Goal: Task Accomplishment & Management: Manage account settings

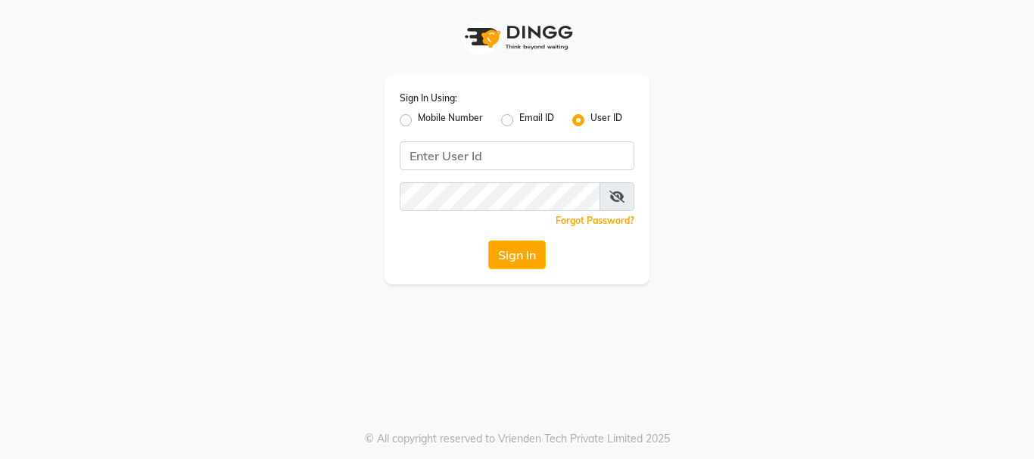
click at [418, 119] on label "Mobile Number" at bounding box center [450, 120] width 65 height 18
click at [418, 119] on input "Mobile Number" at bounding box center [423, 116] width 10 height 10
radio input "true"
radio input "false"
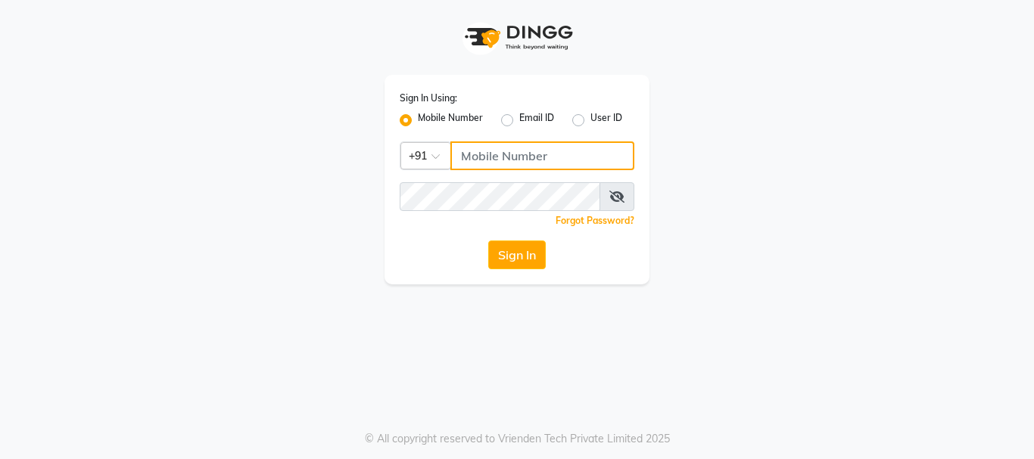
click at [507, 160] on input "Username" at bounding box center [542, 155] width 184 height 29
type input "7742111877"
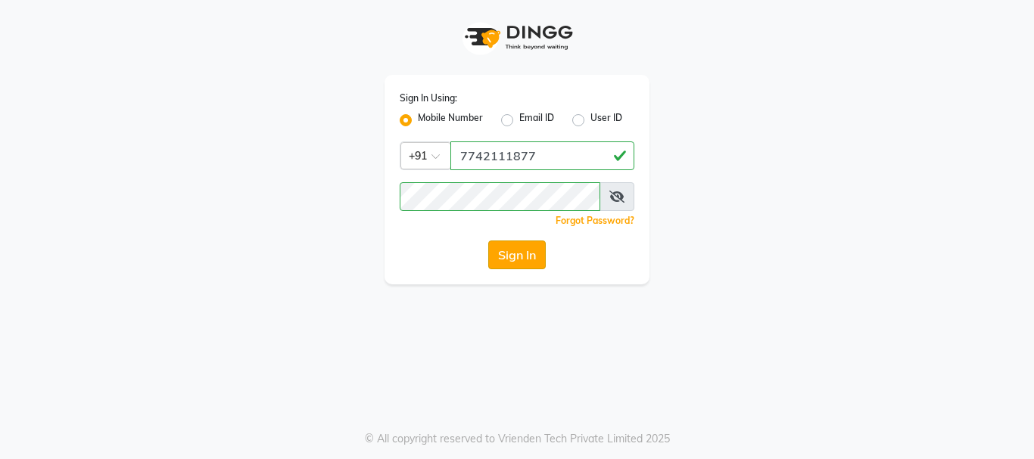
click at [503, 248] on button "Sign In" at bounding box center [517, 255] width 58 height 29
click at [503, 248] on div "Sign In" at bounding box center [517, 255] width 235 height 29
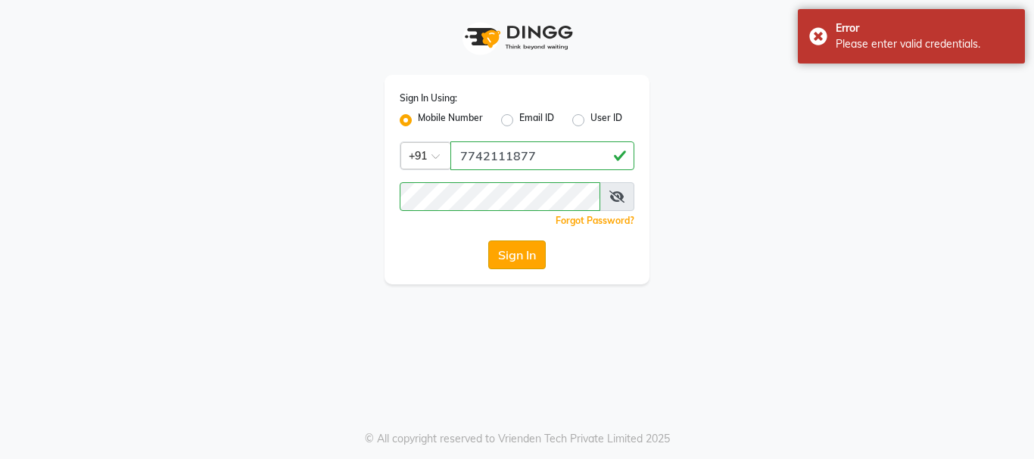
click at [503, 257] on button "Sign In" at bounding box center [517, 255] width 58 height 29
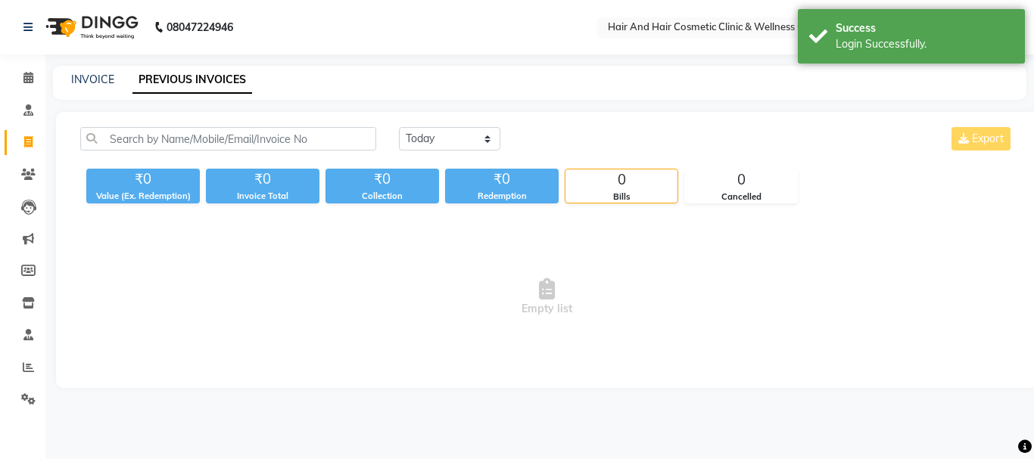
select select "en"
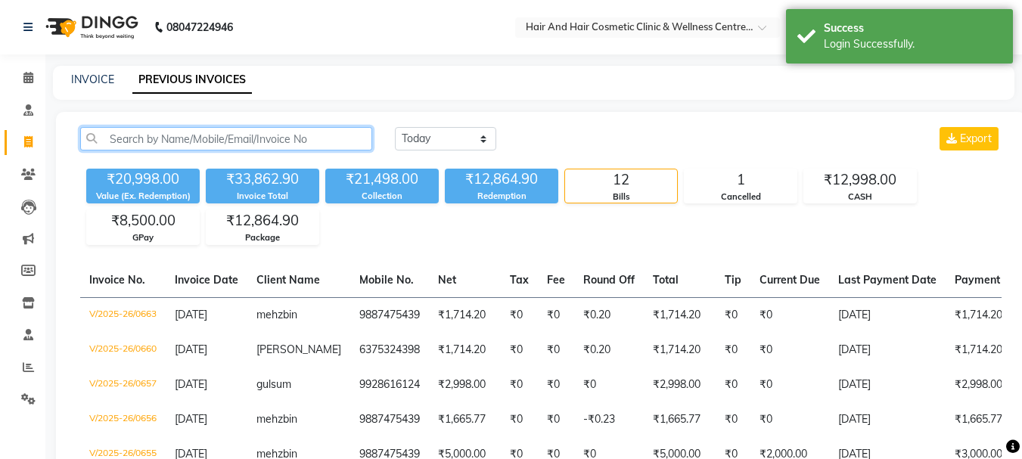
click at [138, 135] on input "text" at bounding box center [226, 138] width 292 height 23
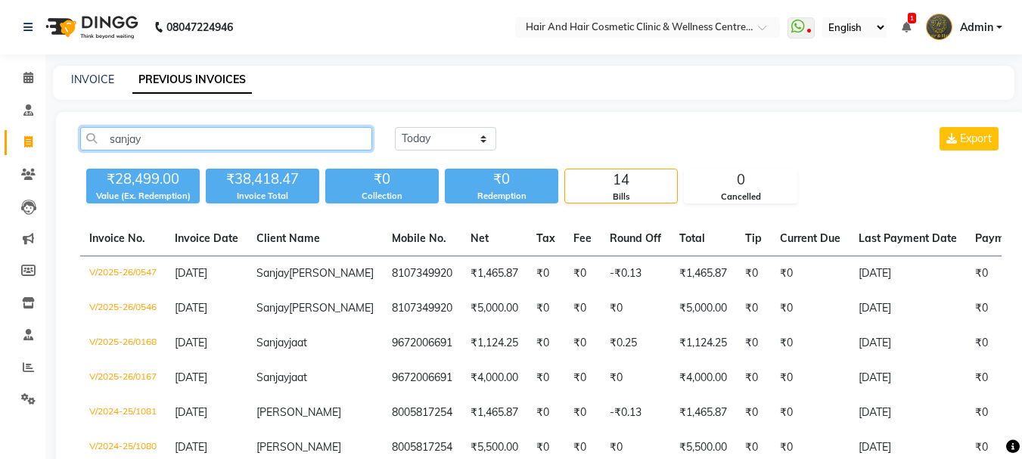
scroll to position [76, 0]
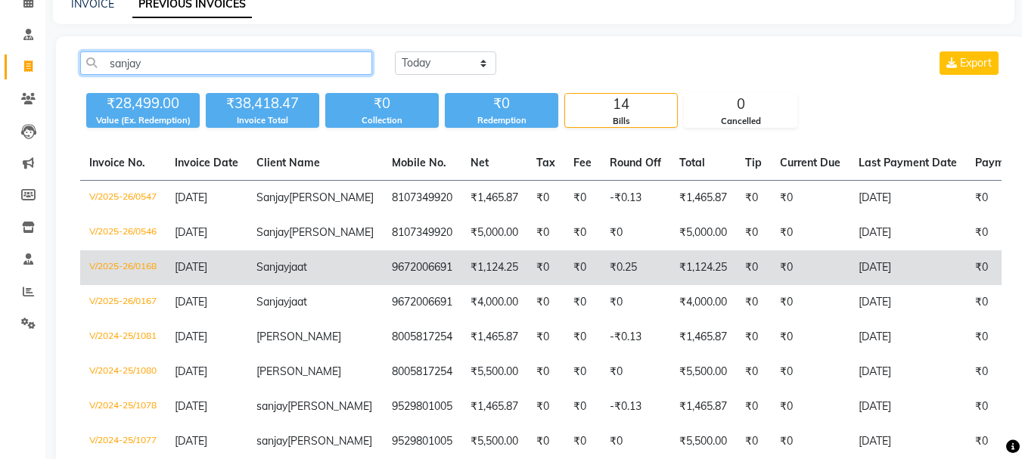
type input "sanjay"
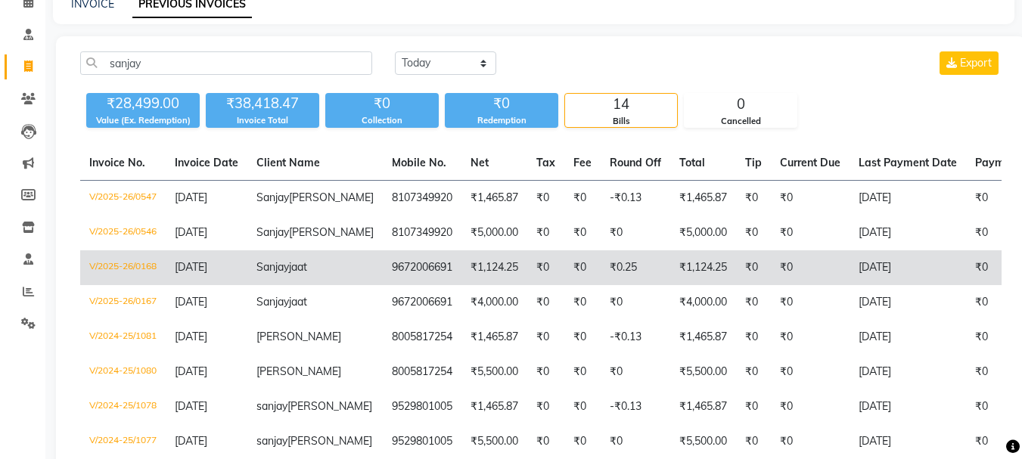
click at [120, 285] on td "V/2025-26/0168" at bounding box center [123, 267] width 86 height 35
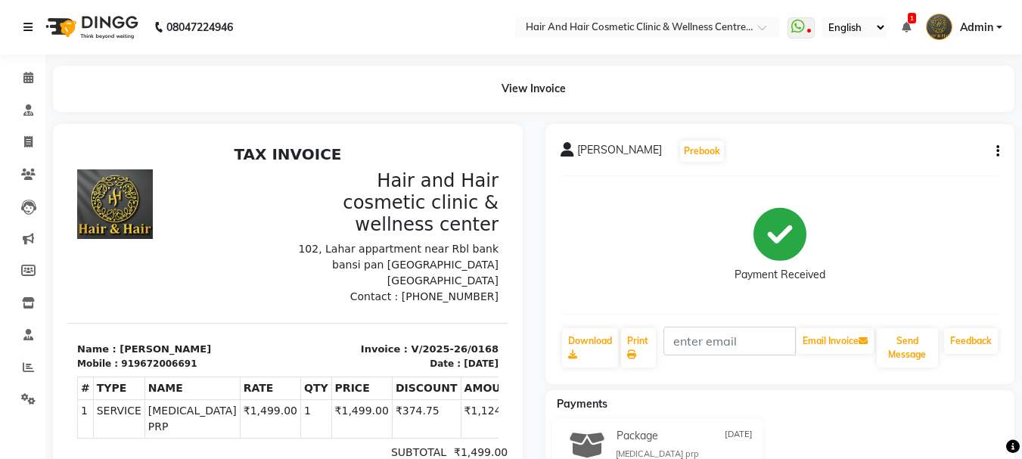
click at [27, 30] on icon at bounding box center [27, 27] width 9 height 11
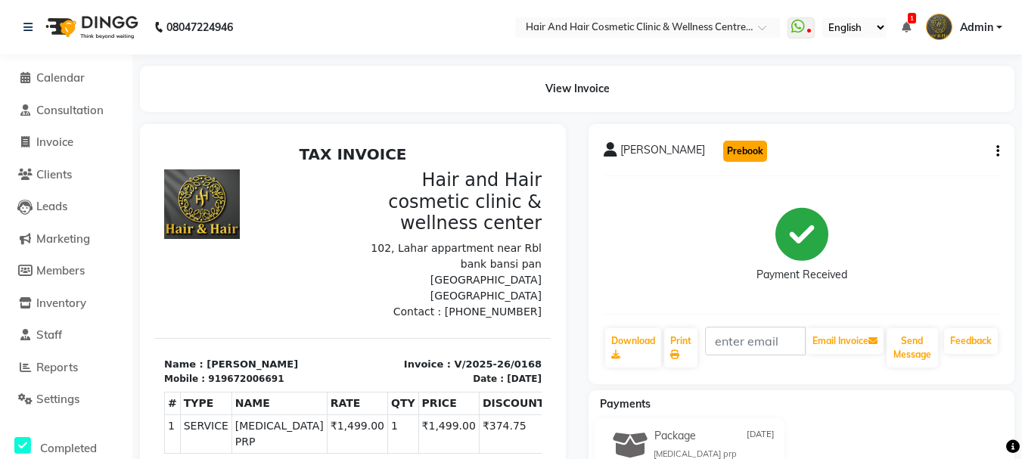
click at [723, 152] on button "Prebook" at bounding box center [745, 151] width 44 height 21
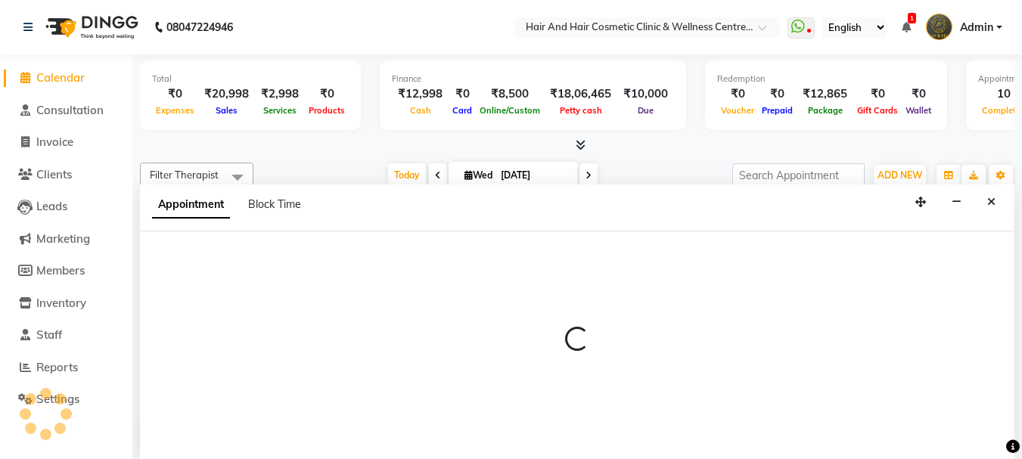
select select "34516"
select select "tentative"
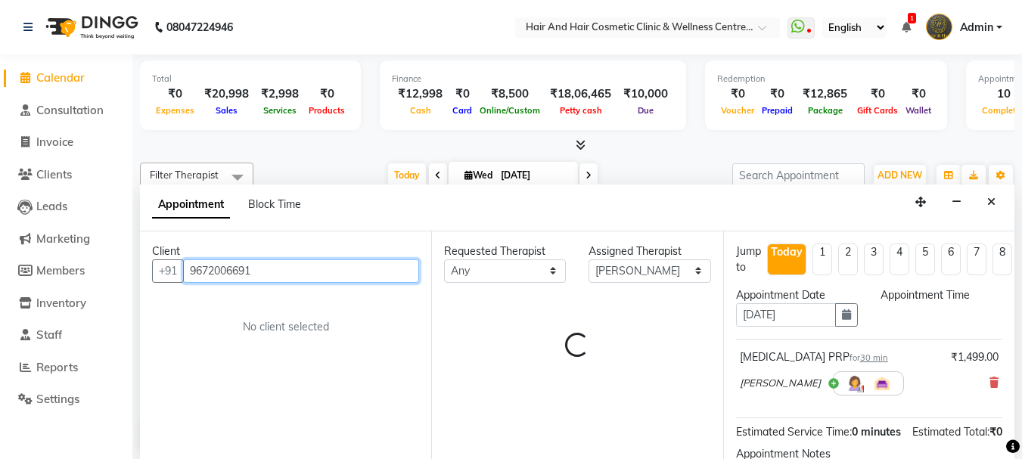
select select "540"
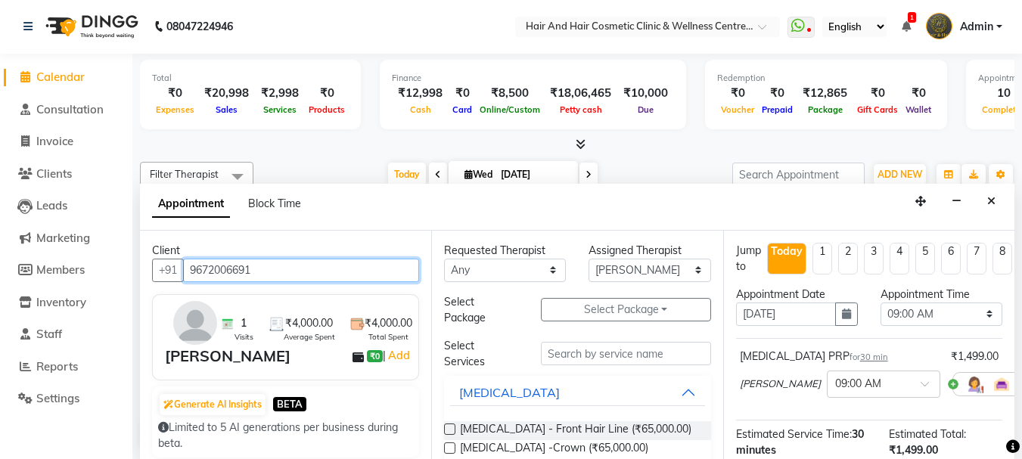
drag, startPoint x: 190, startPoint y: 268, endPoint x: 199, endPoint y: 268, distance: 9.1
click at [195, 268] on input "9672006691" at bounding box center [301, 270] width 236 height 23
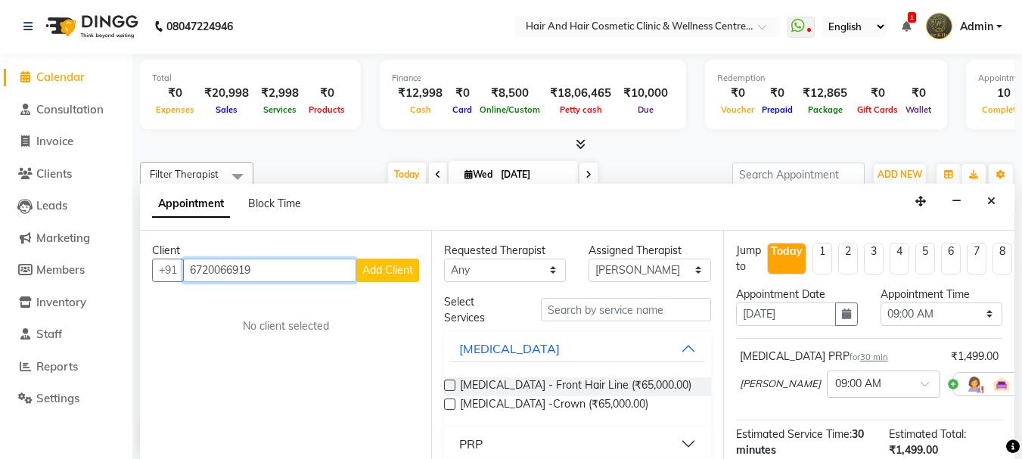
drag, startPoint x: 186, startPoint y: 271, endPoint x: 265, endPoint y: 270, distance: 78.7
click at [265, 270] on input "6720066919" at bounding box center [269, 270] width 173 height 23
type input "6720066919"
click at [63, 108] on span "Consultation" at bounding box center [69, 109] width 67 height 14
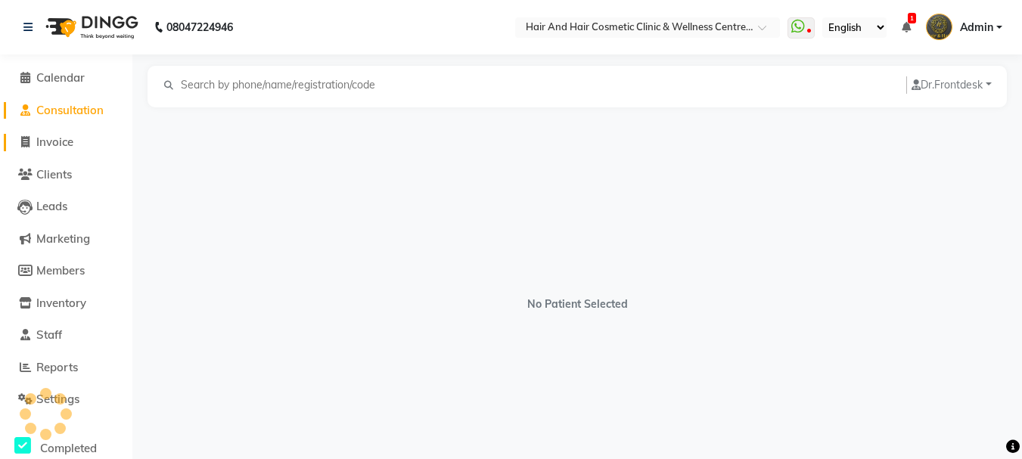
click at [52, 139] on span "Invoice" at bounding box center [54, 142] width 37 height 14
select select "service"
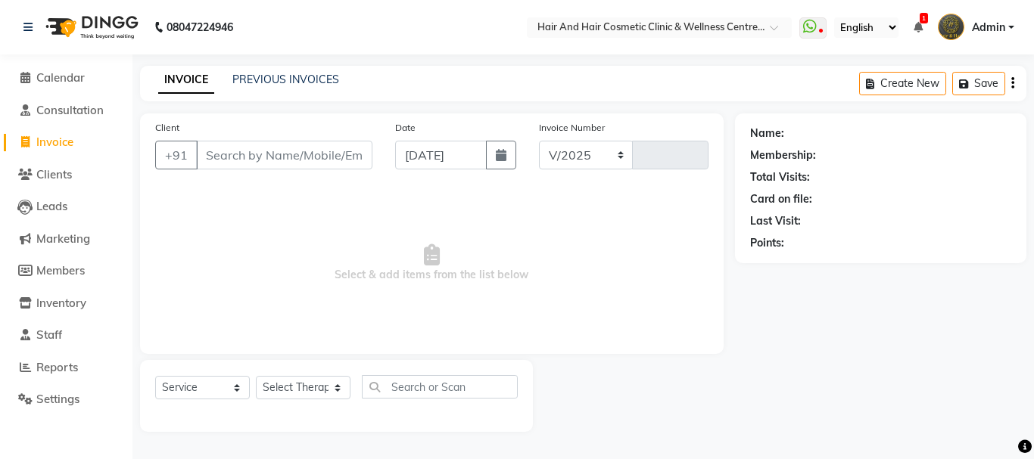
select select "5272"
type input "0665"
select select "package"
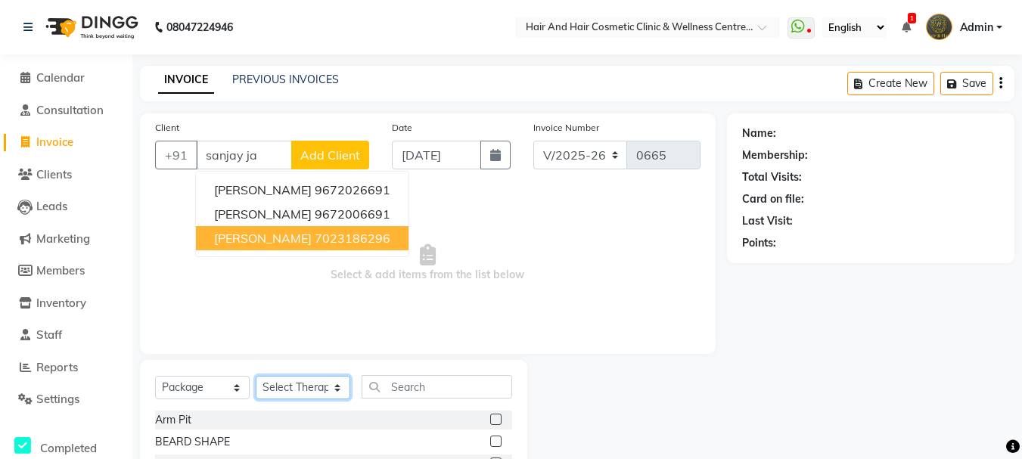
click at [331, 387] on select "Select Therapist ABHI BHORA DR MOHIT SAXSENA DR SHRUTI SAXSENA Frontdesk RAJ ME…" at bounding box center [303, 387] width 95 height 23
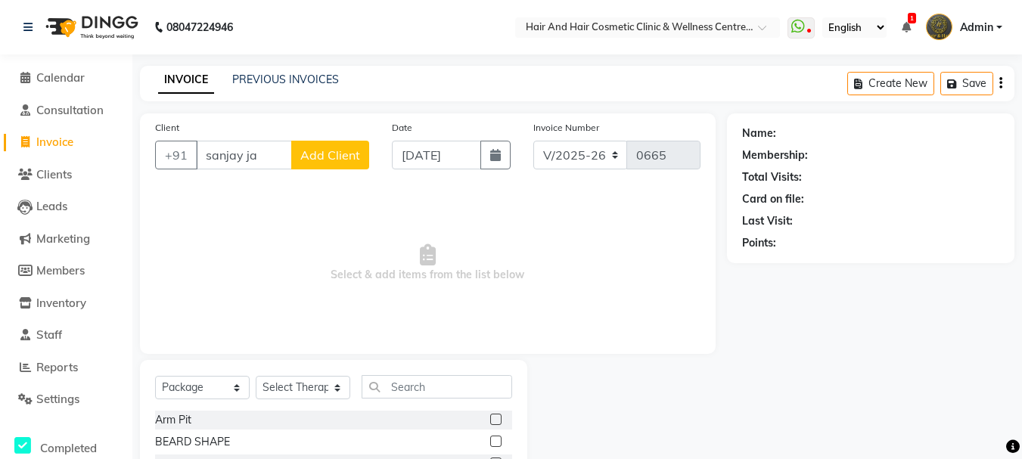
click at [489, 313] on span "Select & add items from the list below" at bounding box center [428, 263] width 546 height 151
click at [270, 148] on input "sanjay ja" at bounding box center [244, 155] width 96 height 29
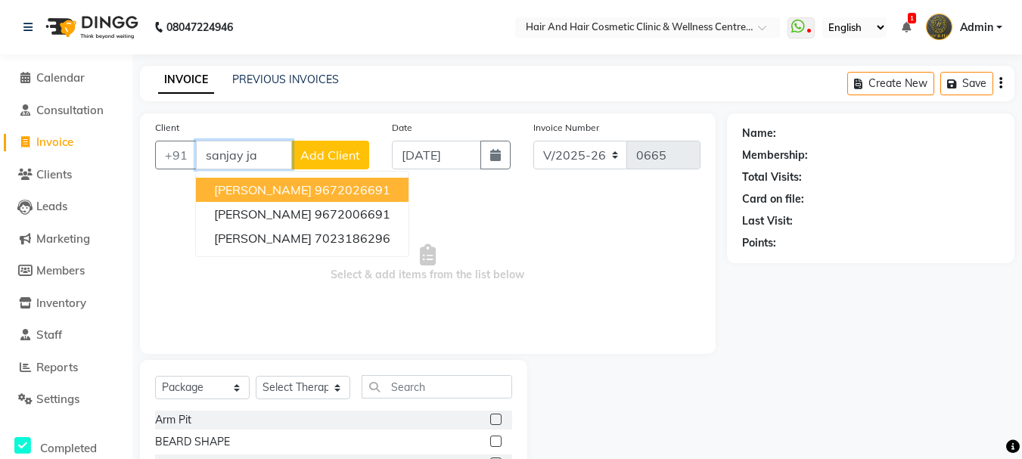
click at [315, 188] on ngb-highlight "9672026691" at bounding box center [353, 189] width 76 height 15
type input "9672026691"
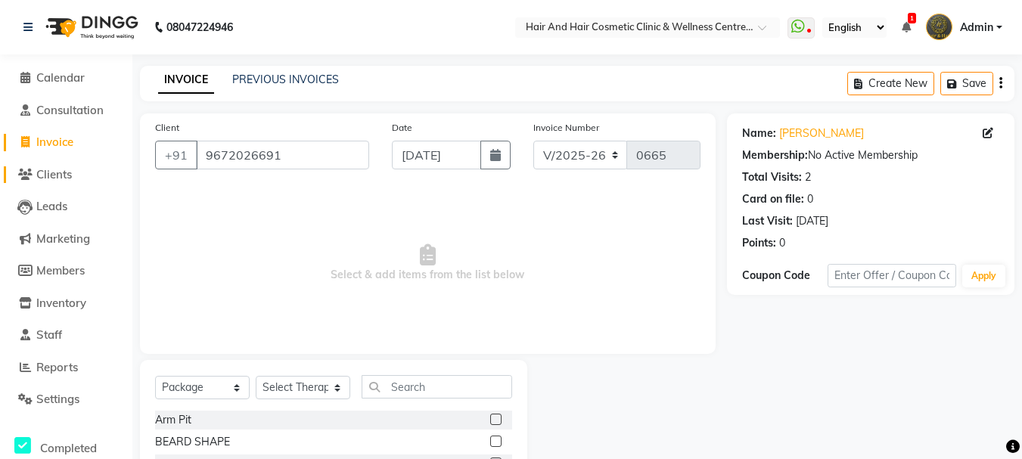
click at [58, 176] on span "Clients" at bounding box center [54, 174] width 36 height 14
click at [266, 77] on link "PREVIOUS INVOICES" at bounding box center [285, 80] width 107 height 14
click at [67, 108] on span "Consultation" at bounding box center [69, 110] width 67 height 14
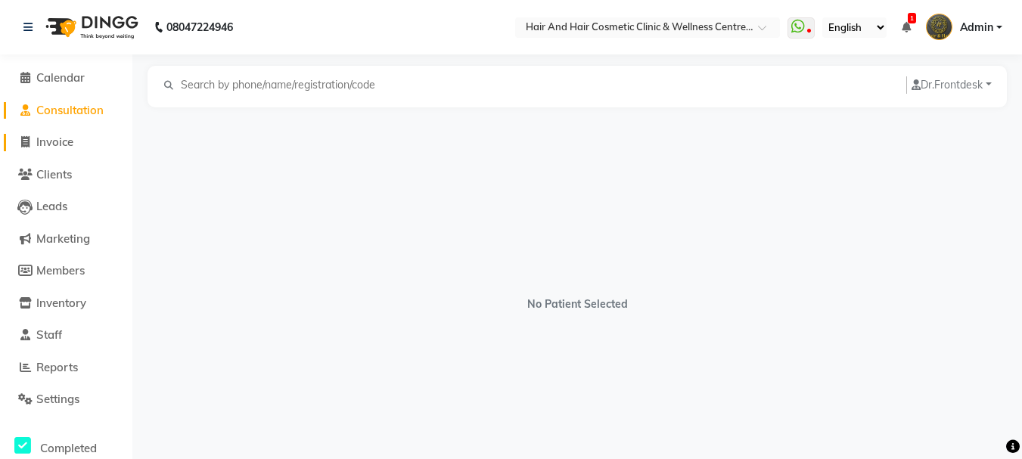
click at [48, 143] on span "Invoice" at bounding box center [54, 142] width 37 height 14
select select "service"
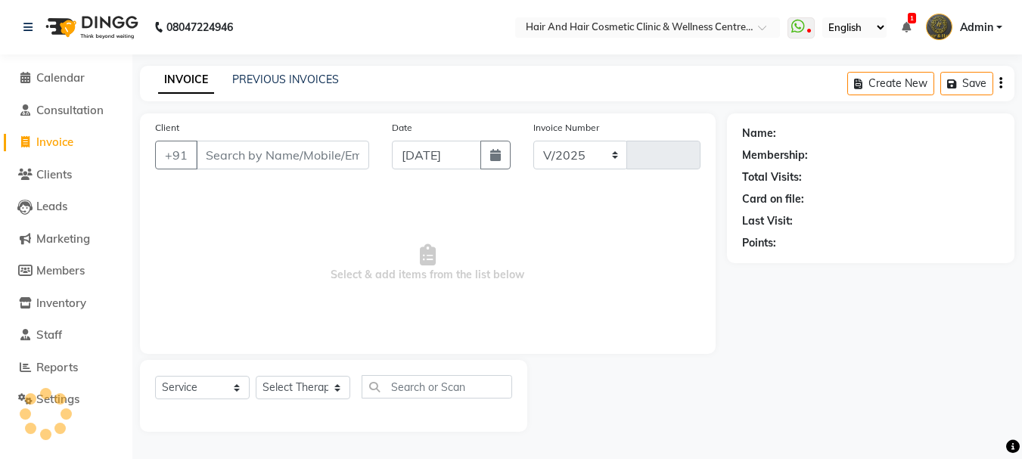
select select "5272"
type input "0665"
select select "package"
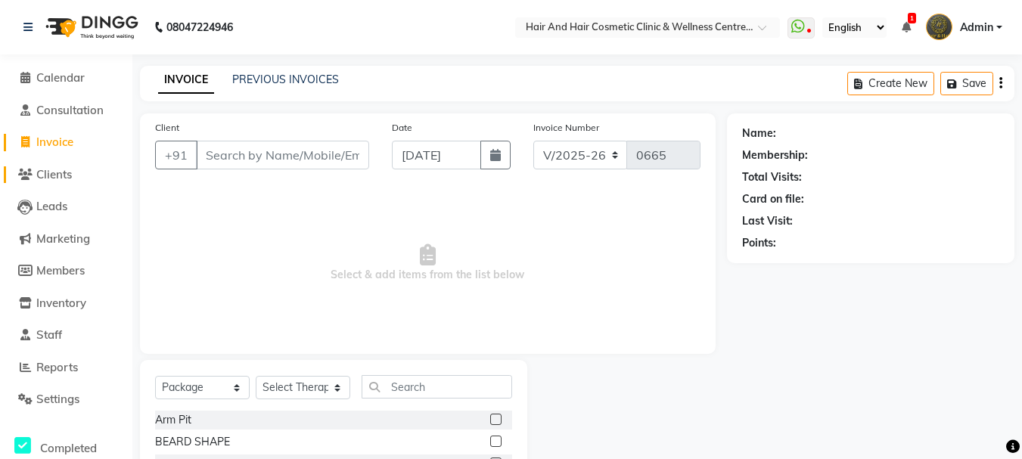
click at [51, 173] on span "Clients" at bounding box center [54, 174] width 36 height 14
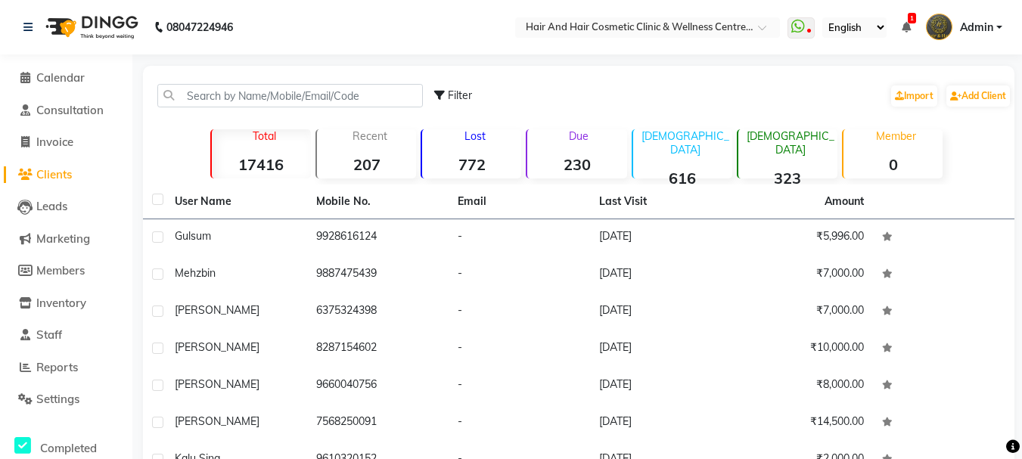
click at [457, 96] on span "Filter" at bounding box center [460, 96] width 24 height 14
select select "1000000"
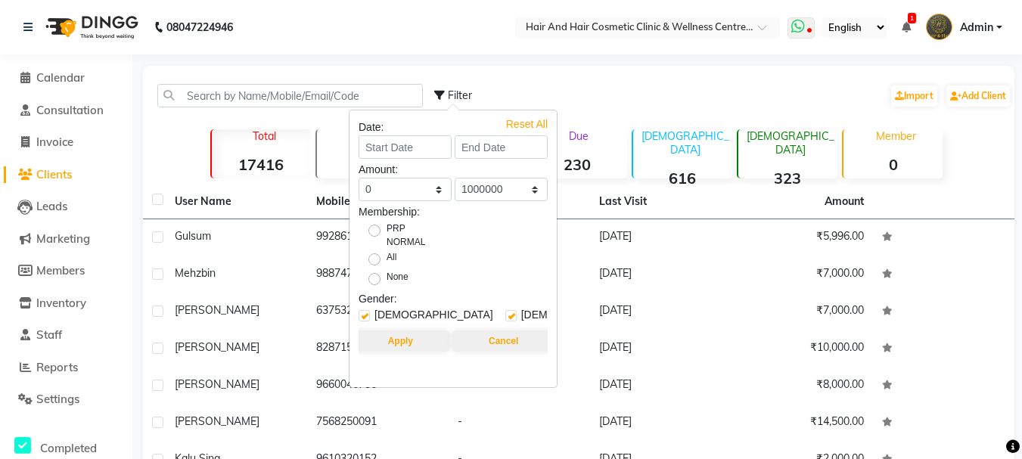
click at [804, 28] on icon at bounding box center [798, 26] width 14 height 15
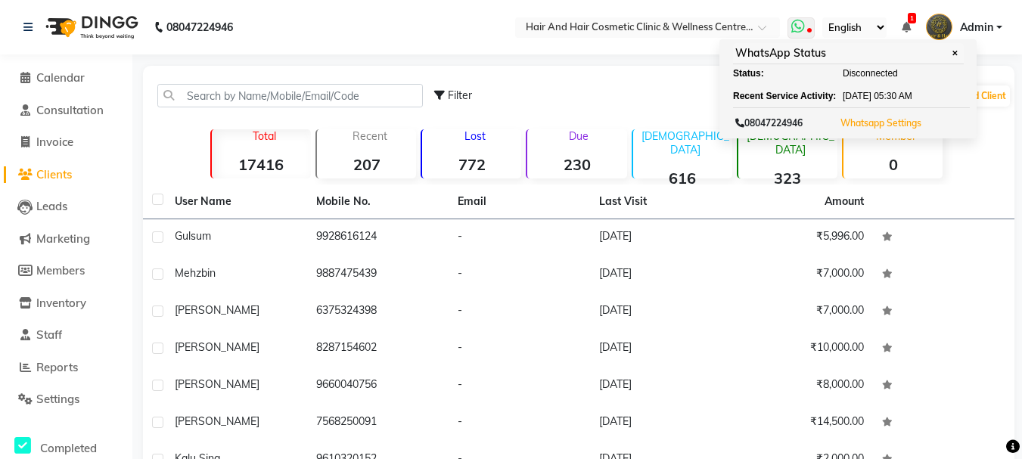
click at [873, 129] on button "Whatsapp Settings" at bounding box center [881, 123] width 89 height 21
click at [877, 126] on link "Whatsapp Settings" at bounding box center [881, 122] width 81 height 11
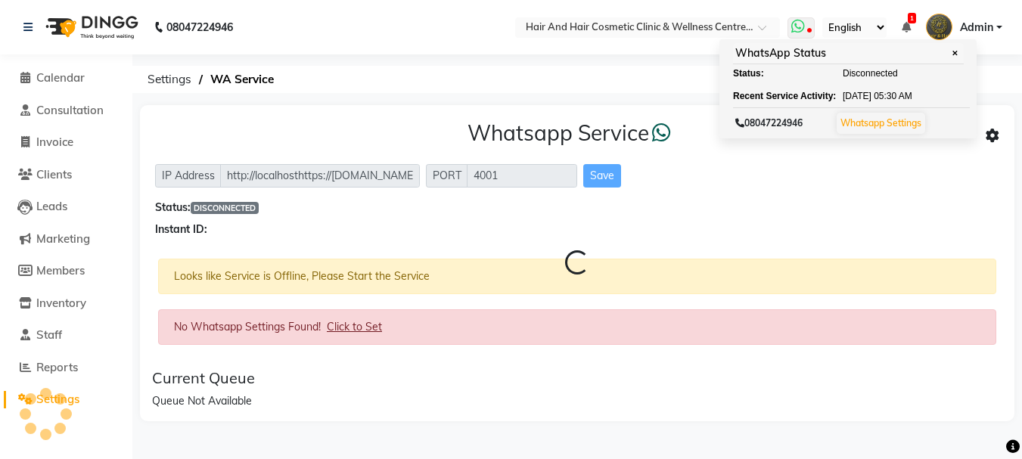
click at [877, 126] on link "Whatsapp Settings" at bounding box center [881, 122] width 81 height 11
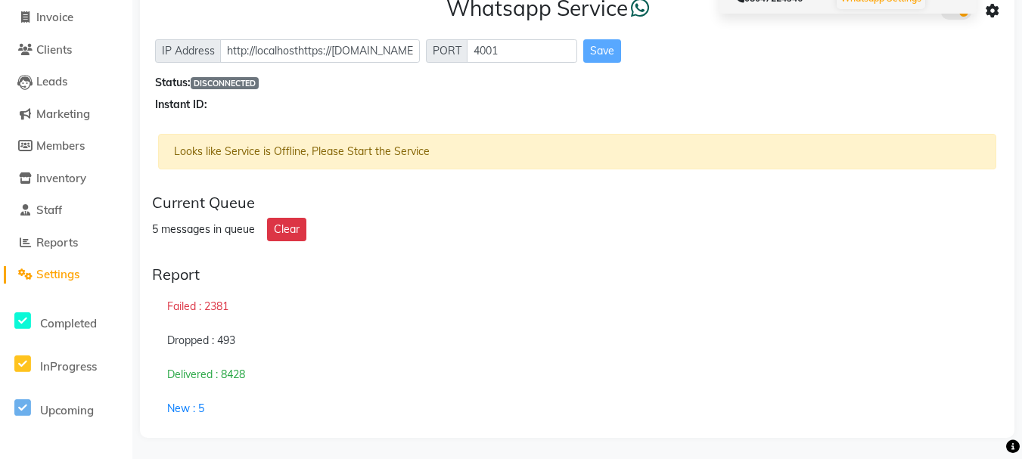
scroll to position [126, 0]
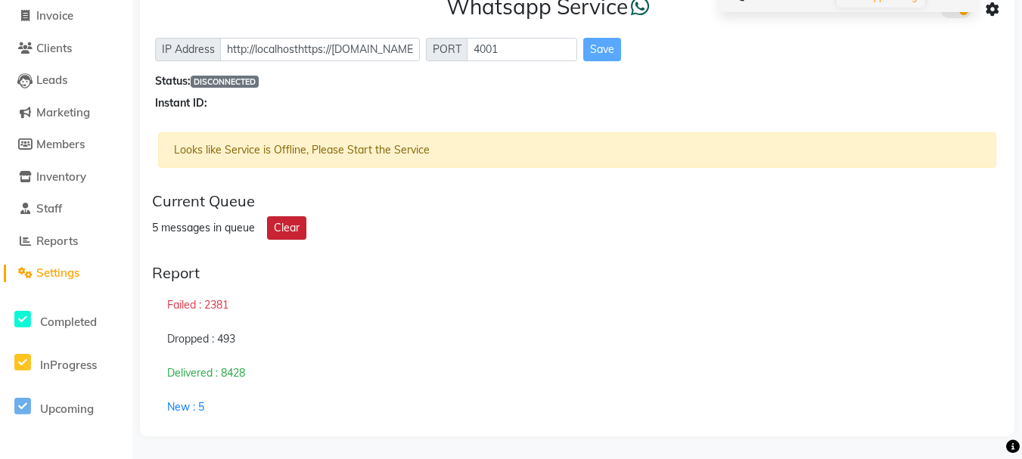
click at [278, 230] on button "Clear" at bounding box center [286, 227] width 39 height 23
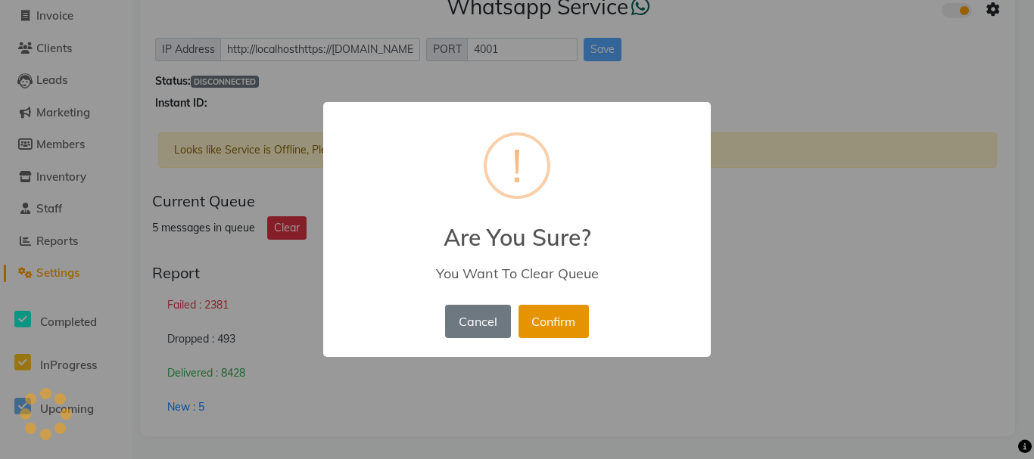
click at [548, 330] on button "Confirm" at bounding box center [553, 321] width 70 height 33
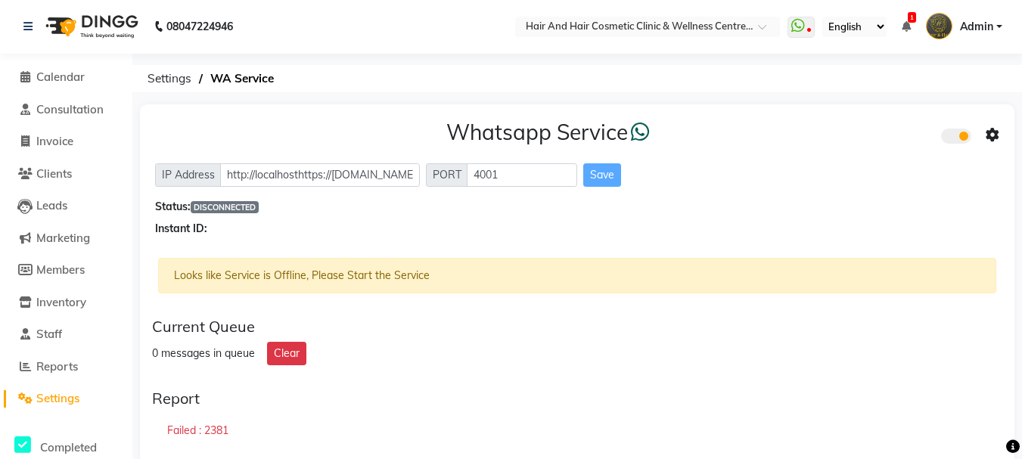
scroll to position [0, 0]
click at [763, 30] on span at bounding box center [767, 31] width 19 height 15
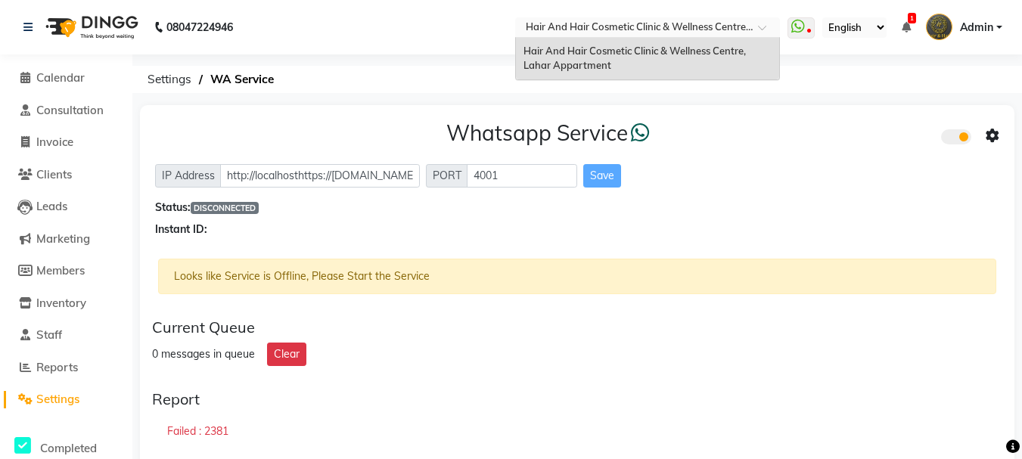
click at [997, 27] on link "Admin" at bounding box center [964, 27] width 76 height 25
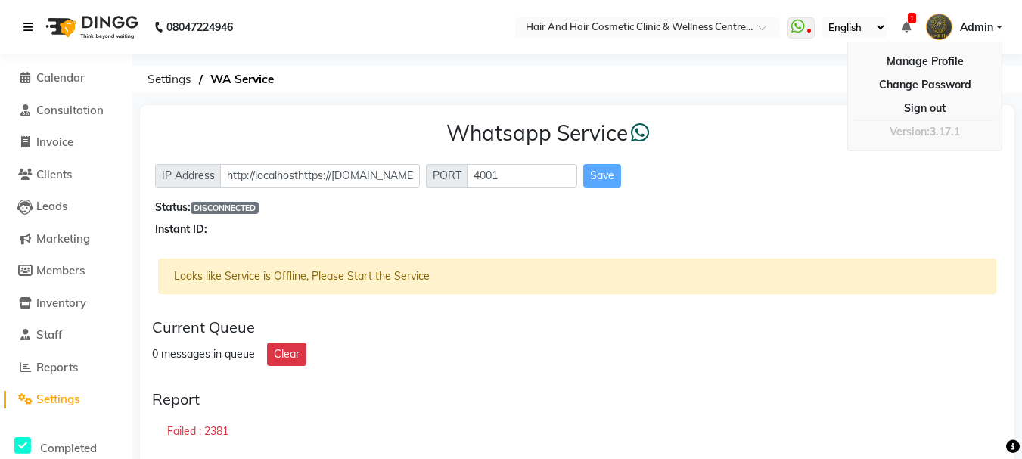
click at [30, 24] on icon at bounding box center [27, 27] width 9 height 11
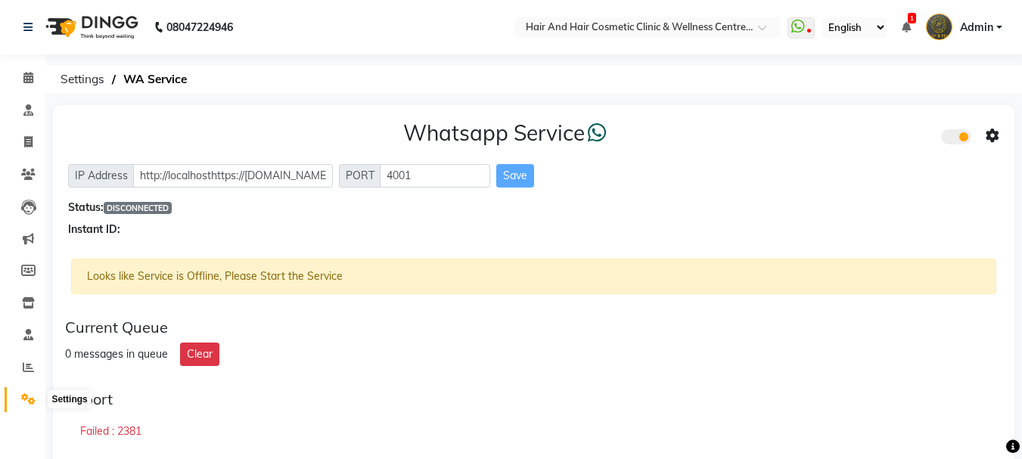
click at [29, 398] on icon at bounding box center [28, 398] width 14 height 11
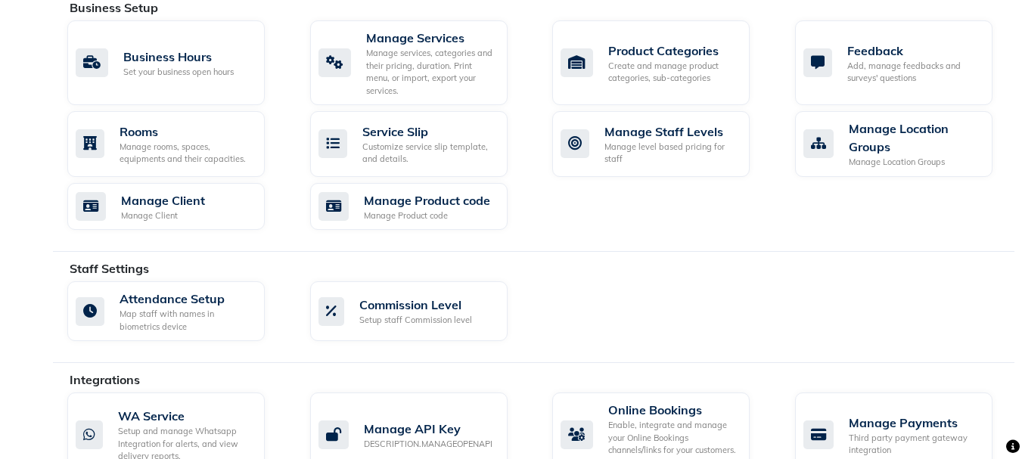
scroll to position [681, 0]
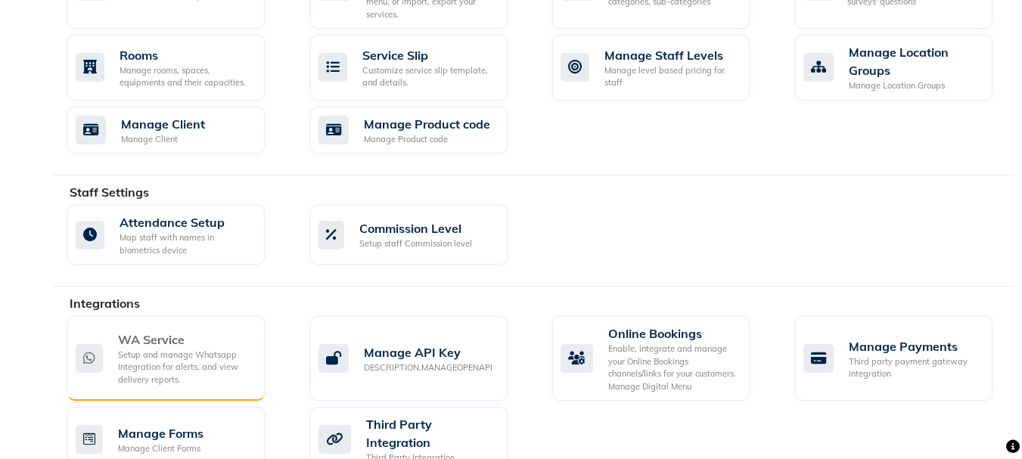
click at [158, 357] on div "Setup and manage Whatsapp Integration for alerts, and view delivery reports." at bounding box center [185, 368] width 135 height 38
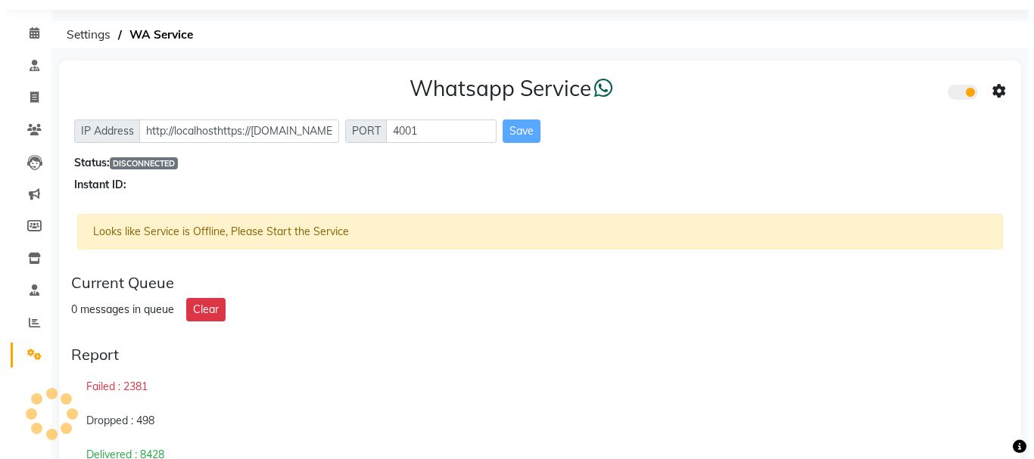
scroll to position [92, 0]
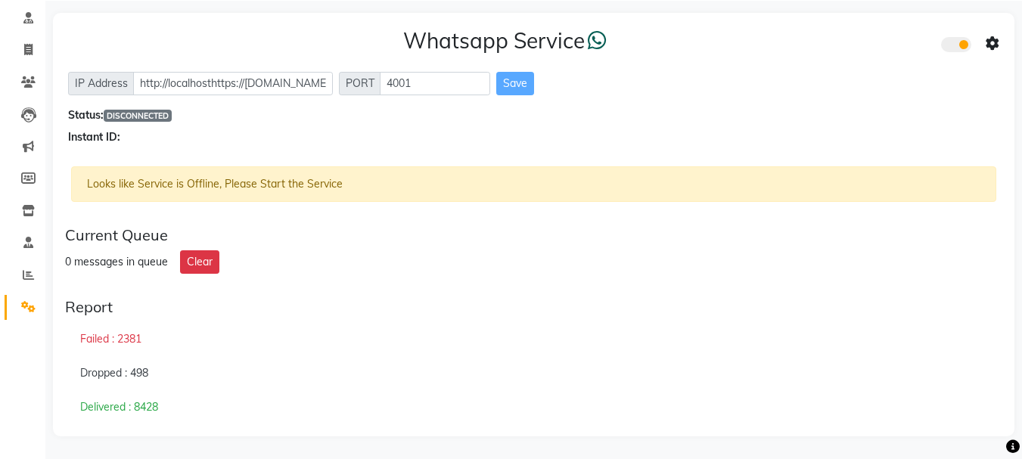
click at [997, 42] on icon at bounding box center [993, 44] width 14 height 14
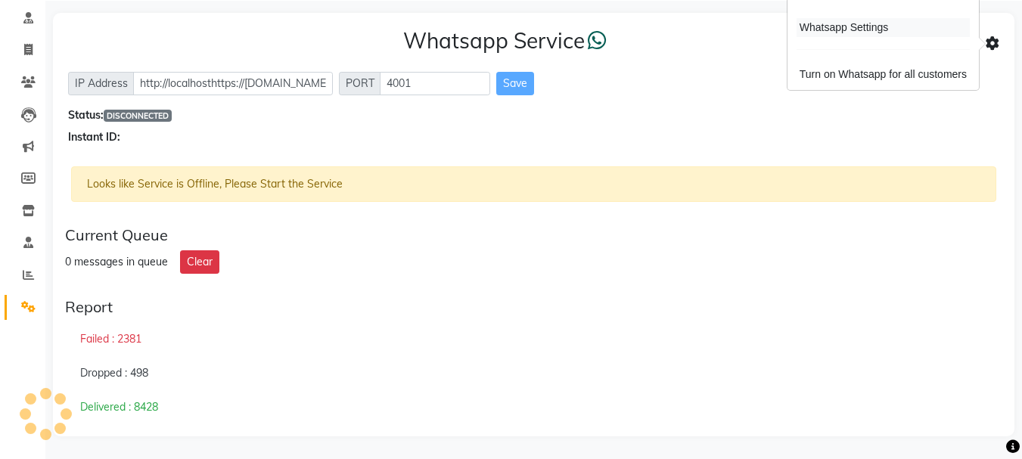
click at [835, 26] on div "Whatsapp Settings" at bounding box center [883, 27] width 173 height 19
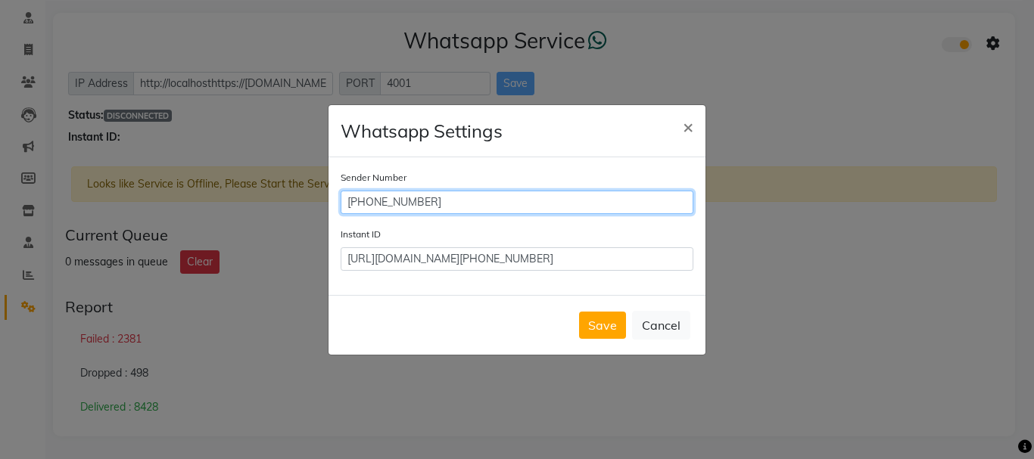
click at [484, 207] on input "+917014751486" at bounding box center [516, 202] width 353 height 23
type input "+918890772277"
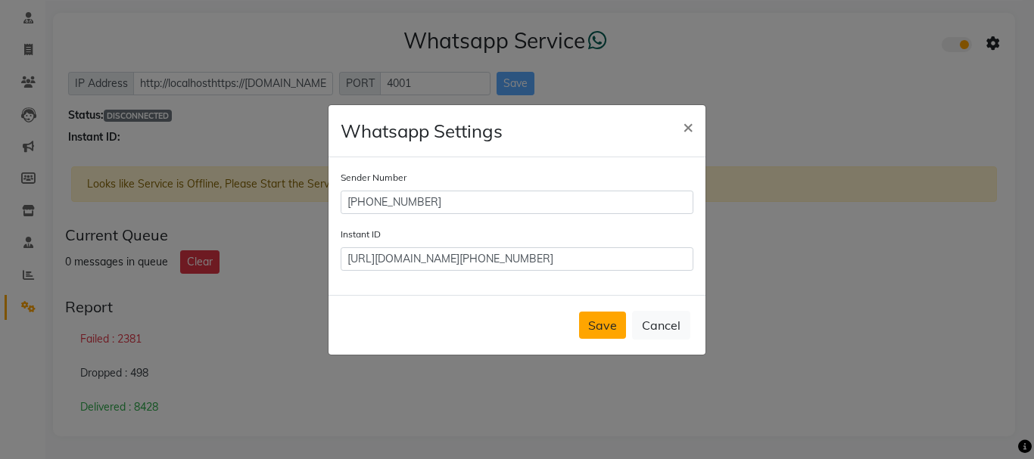
click at [601, 319] on button "Save" at bounding box center [602, 325] width 47 height 27
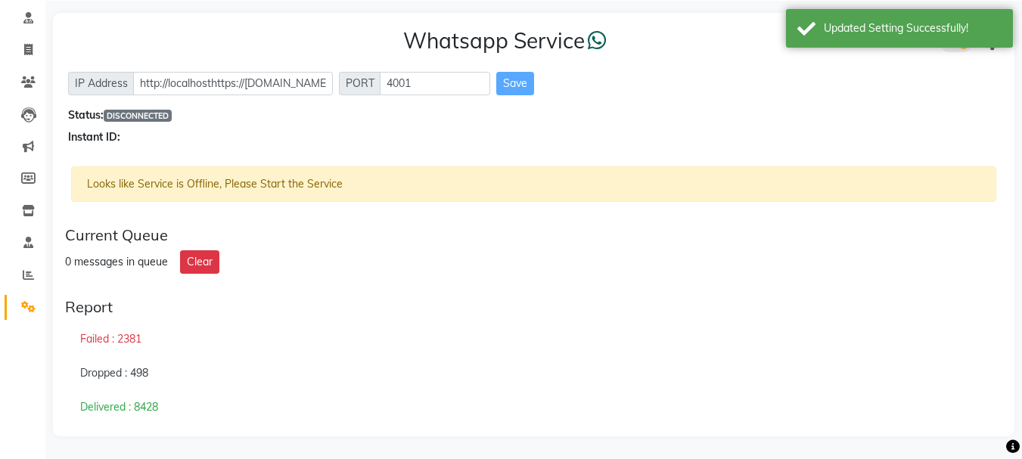
click at [782, 147] on div "Whatsapp Service IP Address http://localhosthttps://api.whatsapp.com/send/?phon…" at bounding box center [534, 87] width 962 height 148
click at [351, 86] on span "PORT" at bounding box center [360, 83] width 42 height 23
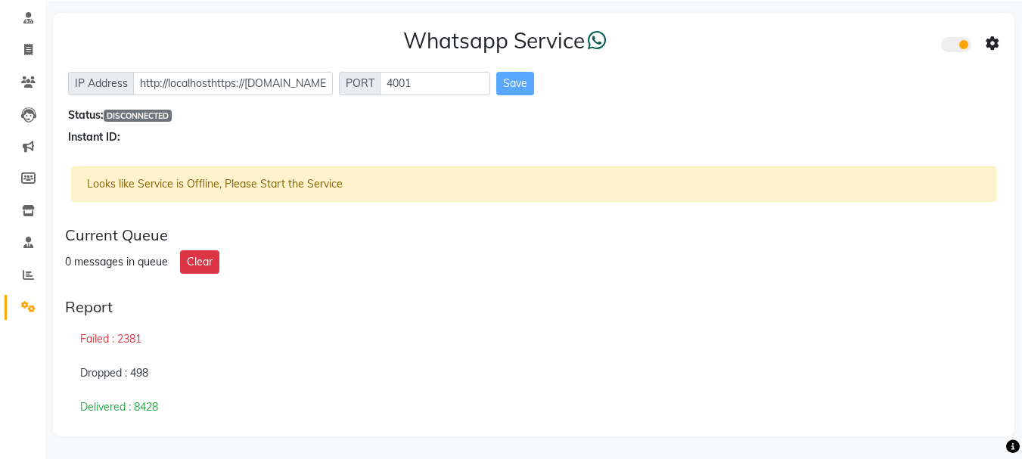
click at [997, 46] on icon at bounding box center [993, 44] width 14 height 14
click at [867, 75] on div "Turn on Whatsapp for all customers" at bounding box center [883, 74] width 173 height 19
click at [991, 45] on icon at bounding box center [993, 44] width 14 height 14
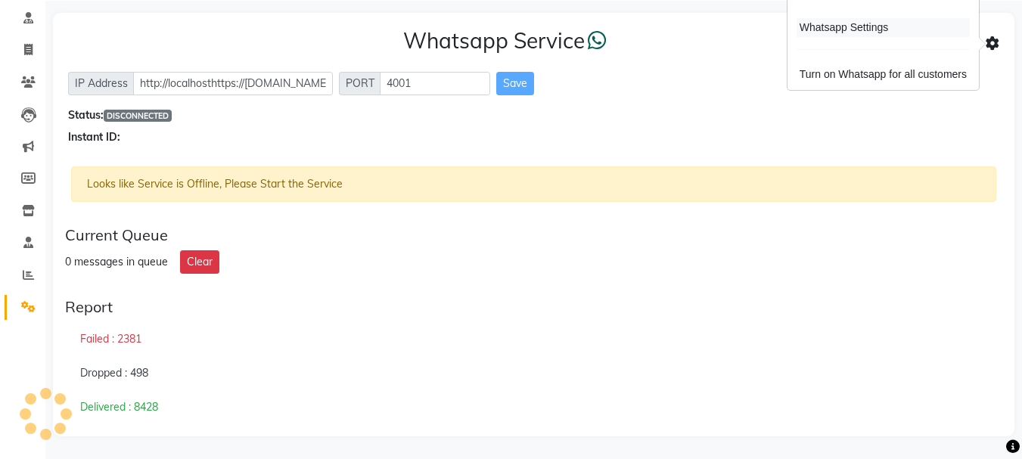
click at [847, 27] on div "Whatsapp Settings" at bounding box center [883, 27] width 173 height 19
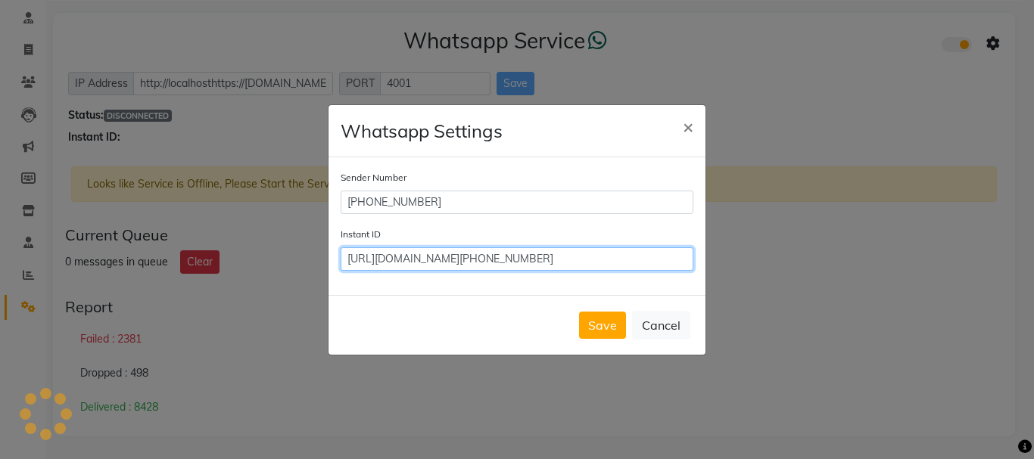
click at [606, 256] on input "https://api.whatsapp.com/send/?phone=7014751486&text&type=phone_number&app_abse…" at bounding box center [516, 258] width 353 height 23
drag, startPoint x: 660, startPoint y: 259, endPoint x: 701, endPoint y: 262, distance: 41.0
click at [701, 262] on div "Sender Number +917014751486 Instant ID https://api.whatsapp.com/send/?phone=701…" at bounding box center [516, 226] width 377 height 138
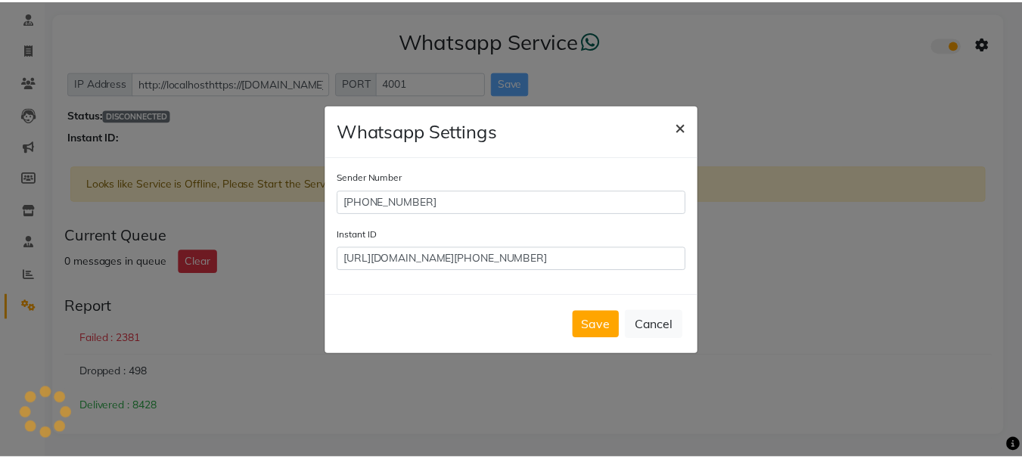
scroll to position [0, 0]
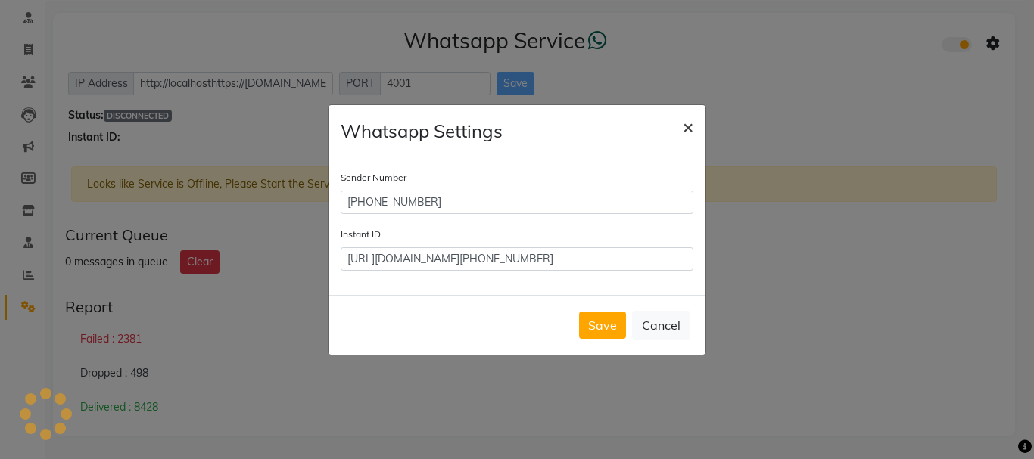
click at [686, 126] on span "×" at bounding box center [688, 126] width 11 height 23
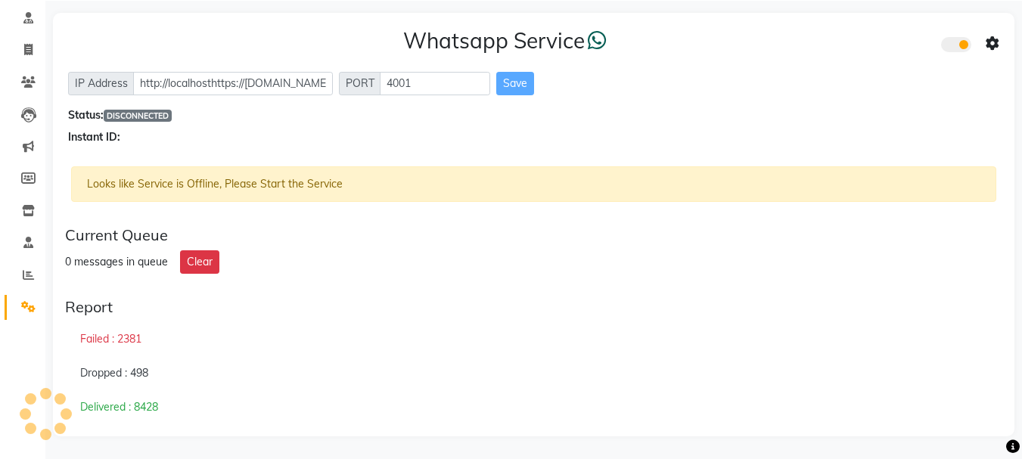
click at [966, 42] on span at bounding box center [956, 44] width 30 height 15
click at [953, 47] on input "checkbox" at bounding box center [953, 47] width 0 height 0
click at [966, 42] on span at bounding box center [956, 44] width 30 height 15
click at [953, 47] on input "checkbox" at bounding box center [953, 47] width 0 height 0
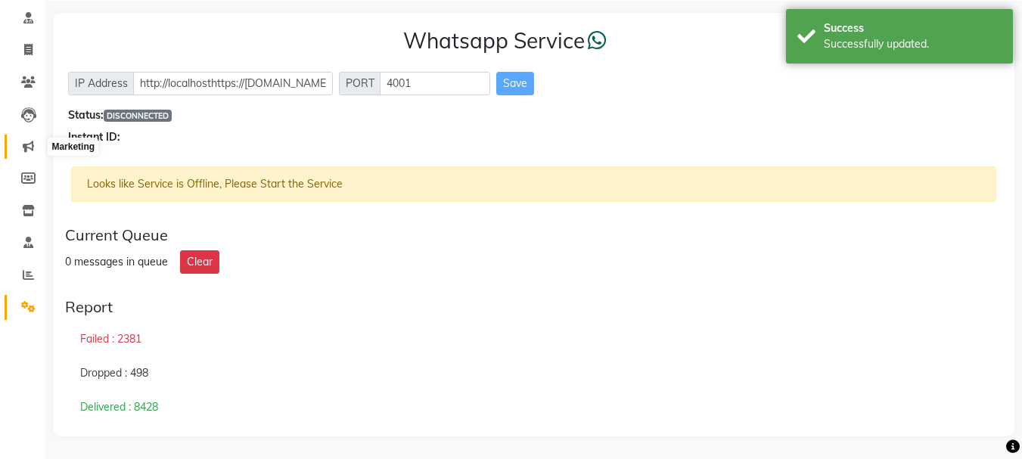
click at [33, 148] on icon at bounding box center [28, 146] width 11 height 11
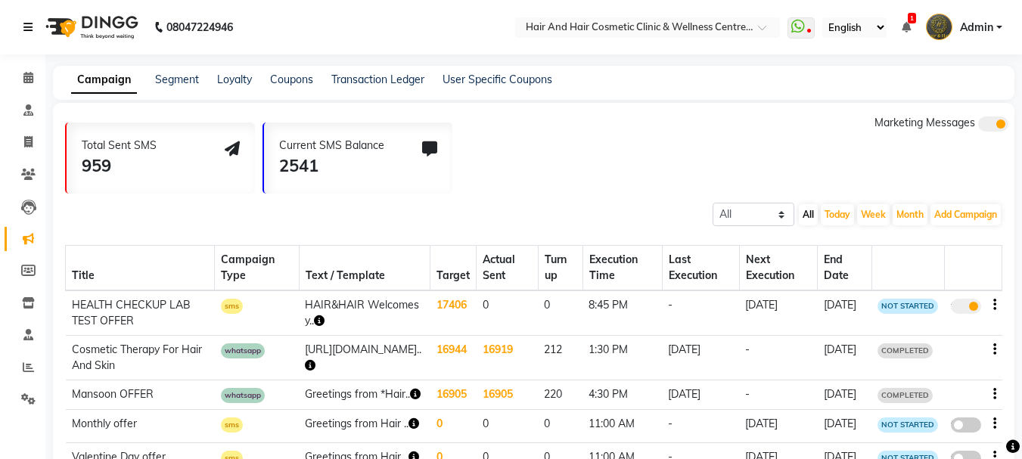
click at [26, 23] on icon at bounding box center [27, 27] width 9 height 11
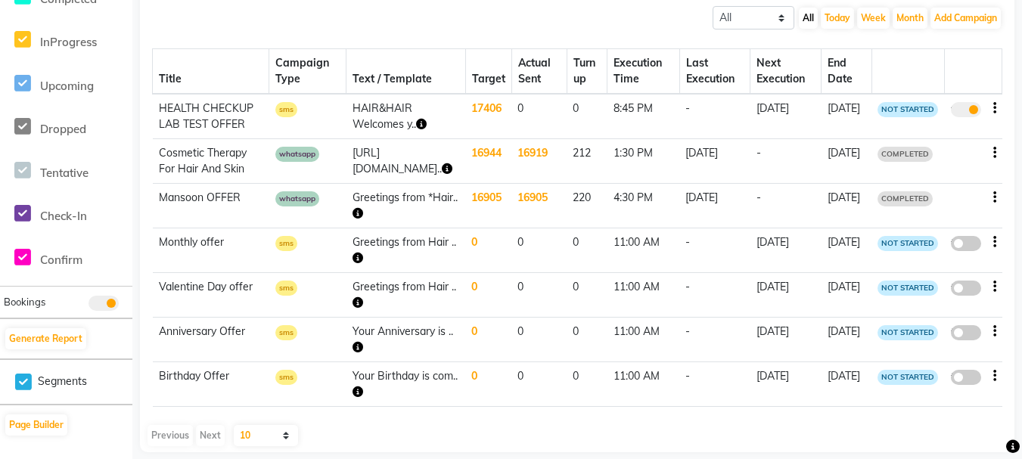
scroll to position [213, 0]
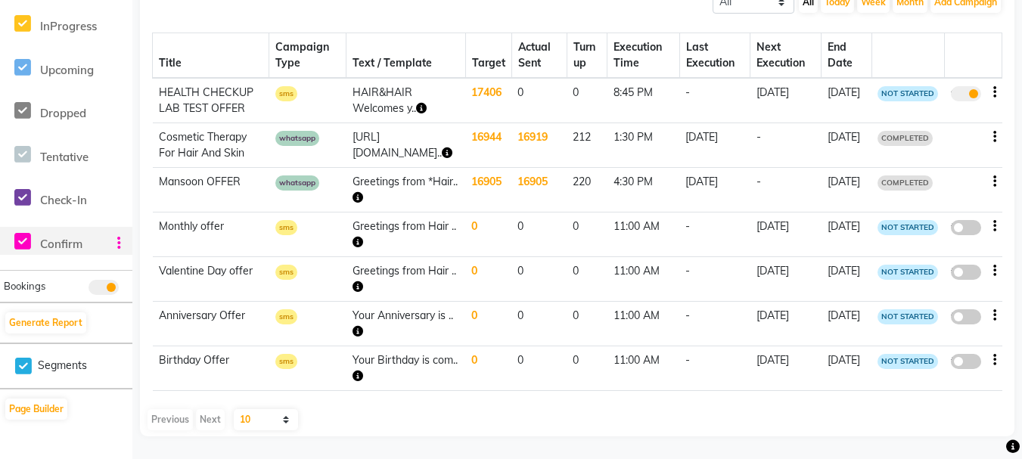
click at [120, 243] on icon at bounding box center [119, 243] width 4 height 1
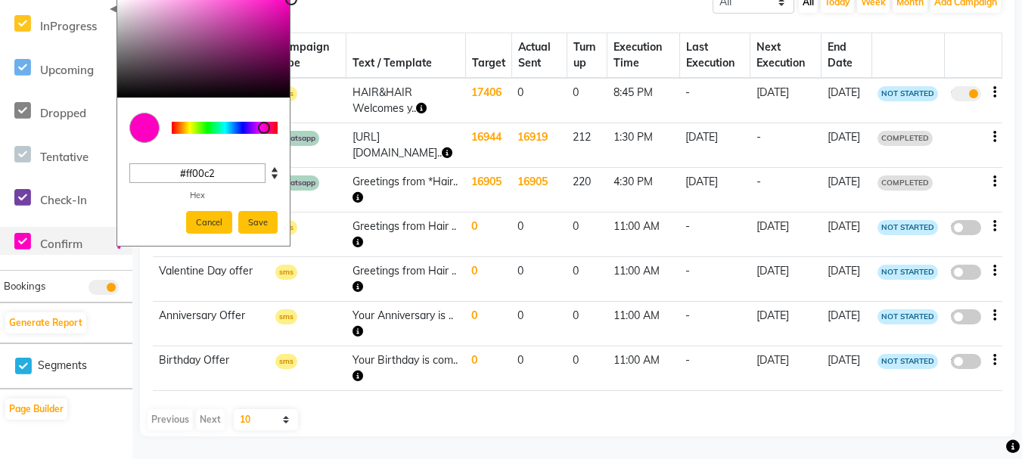
click at [120, 242] on div "Cancel Save" at bounding box center [203, 229] width 173 height 36
click at [92, 225] on li "Confirm" at bounding box center [66, 241] width 125 height 44
